Goal: Transaction & Acquisition: Subscribe to service/newsletter

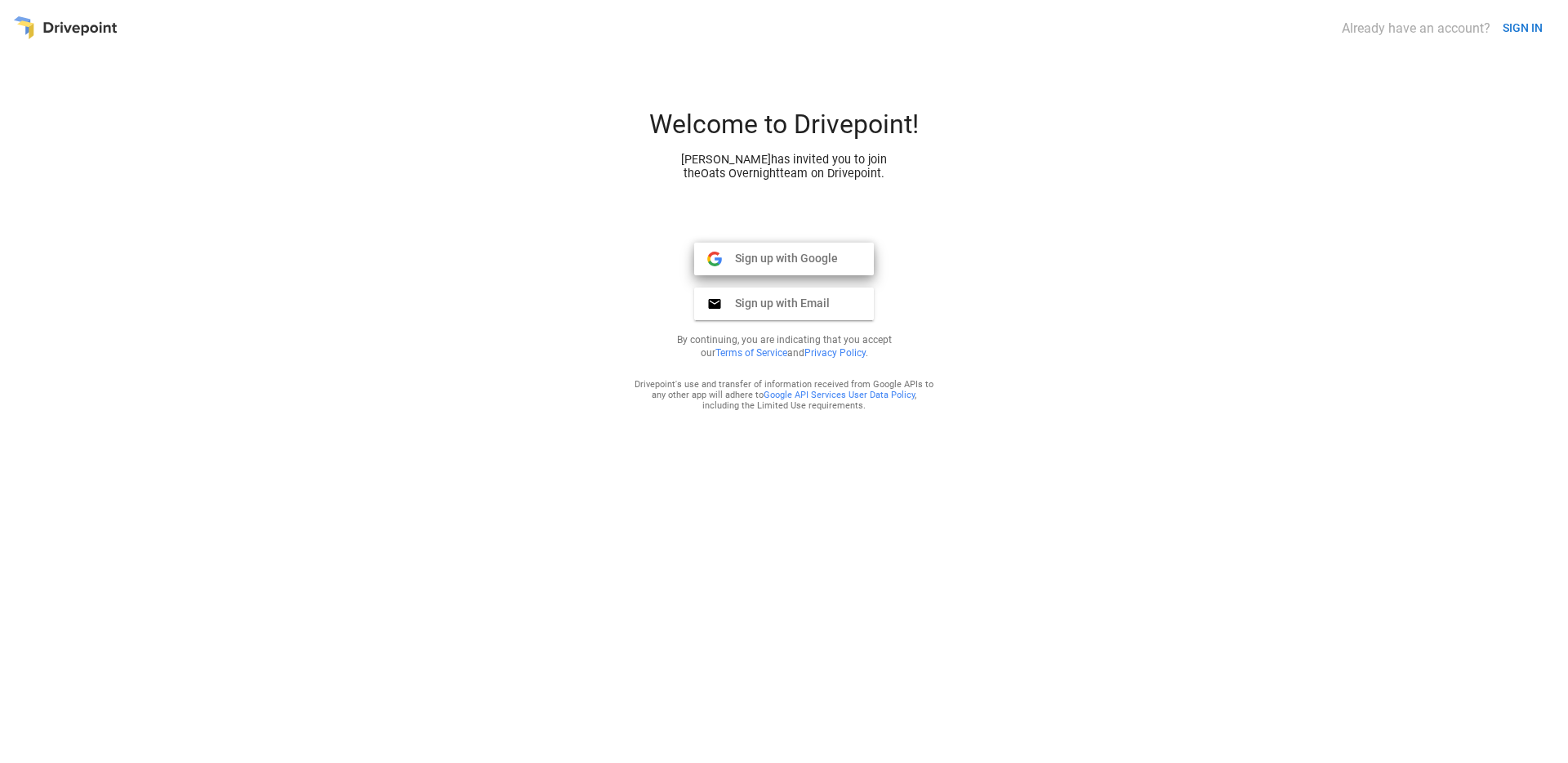
click at [761, 251] on span "Sign up with Google" at bounding box center [779, 258] width 116 height 15
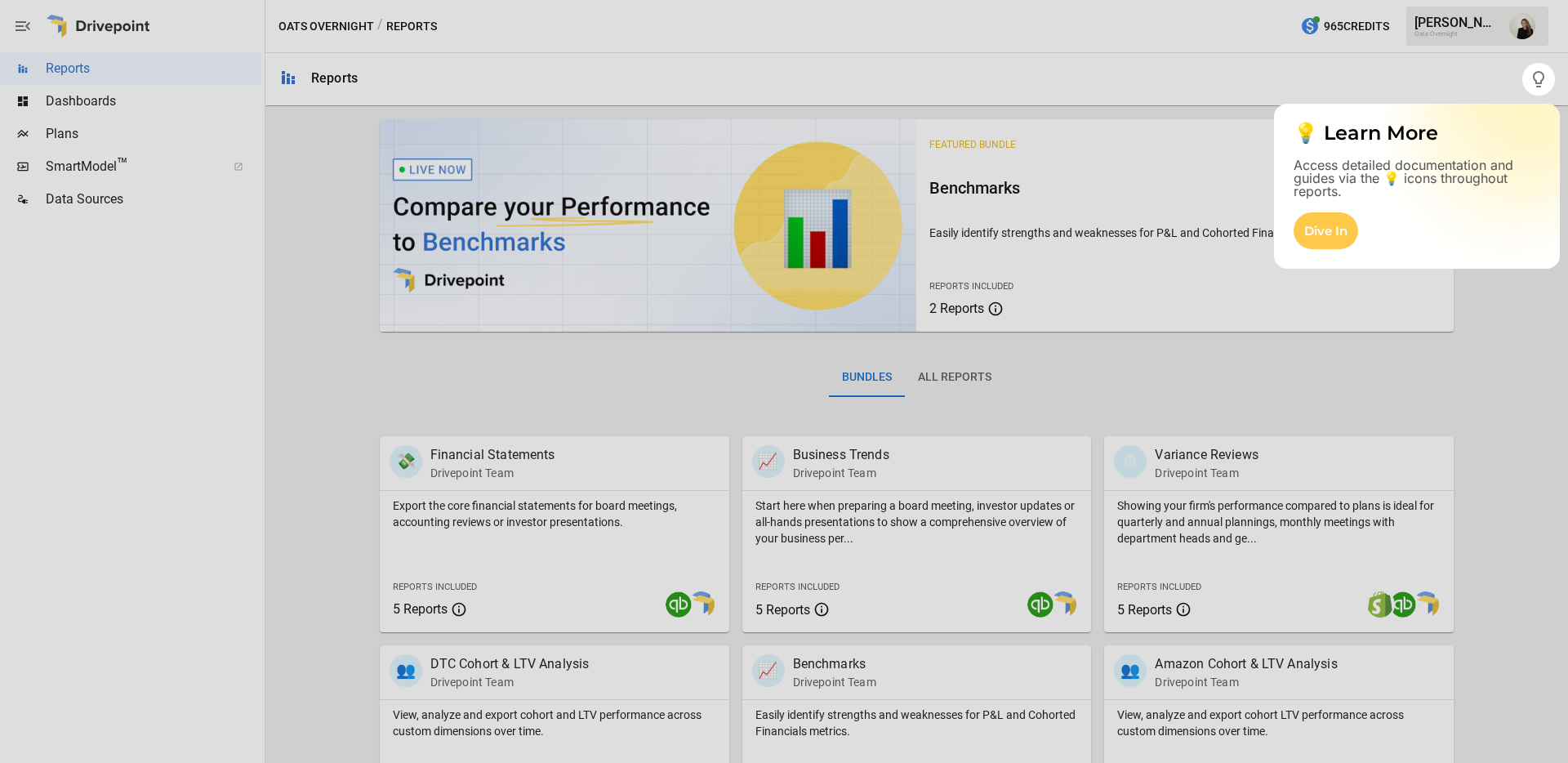
click at [109, 106] on div at bounding box center [784, 429] width 1568 height 668
click at [67, 110] on div at bounding box center [784, 429] width 1568 height 668
click at [72, 102] on div at bounding box center [784, 429] width 1568 height 668
click at [1345, 233] on div "Dive In" at bounding box center [1325, 231] width 64 height 37
